Goal: Information Seeking & Learning: Compare options

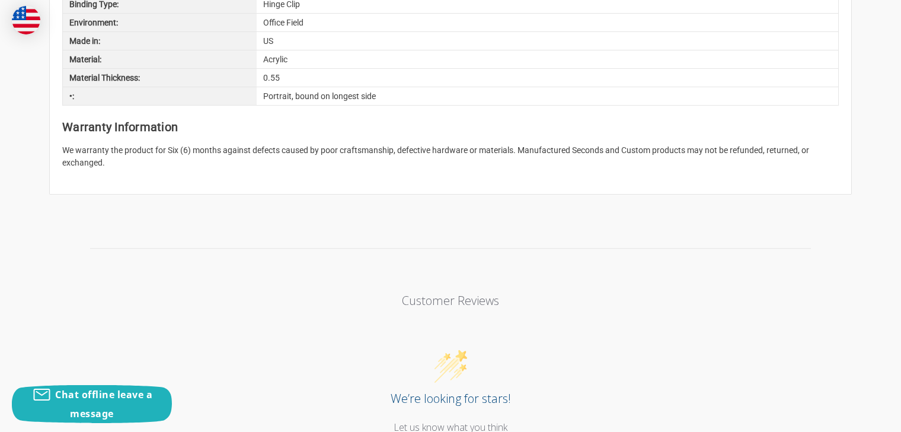
scroll to position [1295, 0]
